Goal: Information Seeking & Learning: Check status

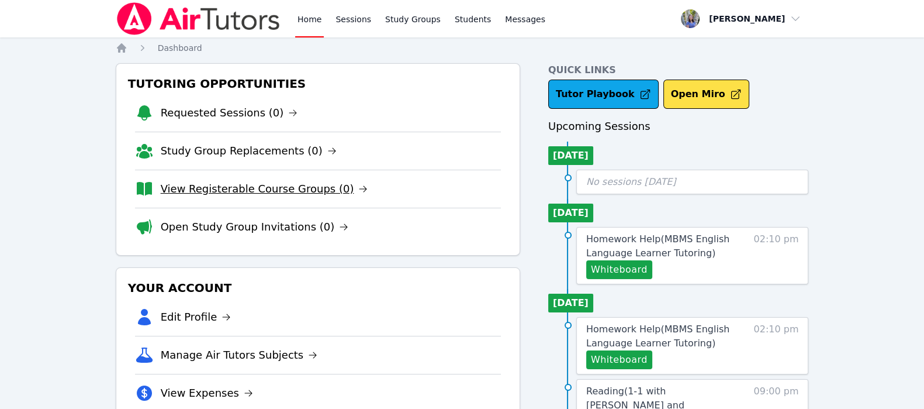
click at [300, 185] on link "View Registerable Course Groups (0)" at bounding box center [264, 189] width 207 height 16
click at [248, 228] on link "Open Study Group Invitations (0)" at bounding box center [255, 227] width 188 height 16
